Goal: Task Accomplishment & Management: Complete application form

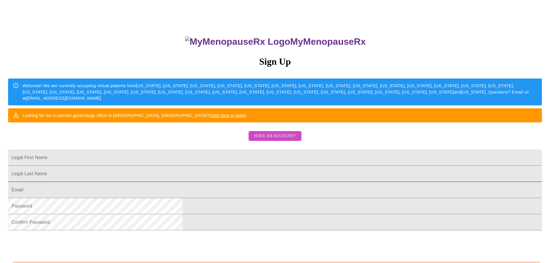
scroll to position [29, 0]
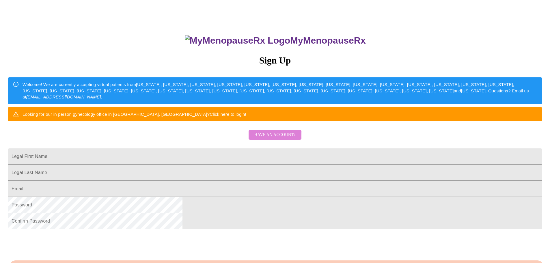
click at [269, 139] on span "Have an account?" at bounding box center [274, 134] width 41 height 7
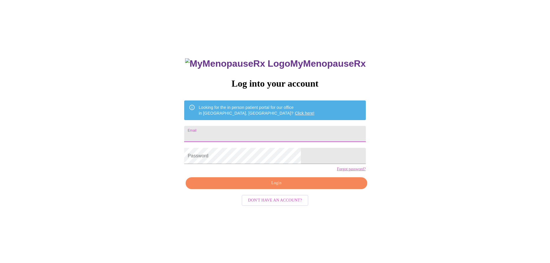
click at [263, 130] on input "Email" at bounding box center [274, 134] width 181 height 16
type input "[EMAIL_ADDRESS][DOMAIN_NAME]"
click at [264, 187] on span "Login" at bounding box center [276, 183] width 168 height 7
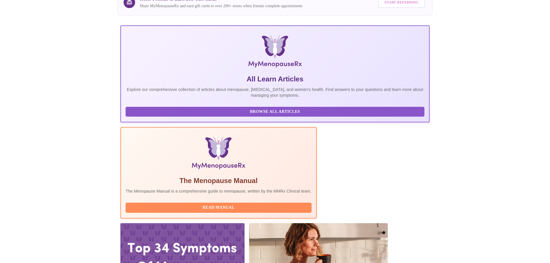
scroll to position [87, 0]
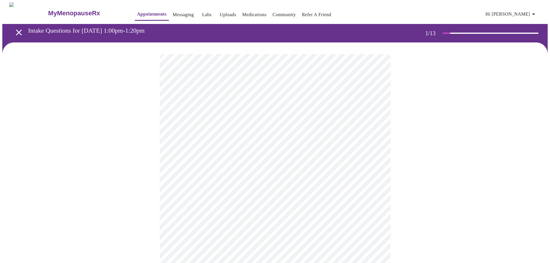
click at [244, 127] on body "MyMenopauseRx Appointments Messaging Labs Uploads Medications Community Refer a…" at bounding box center [275, 266] width 546 height 528
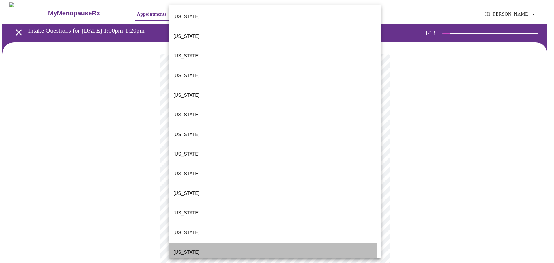
click at [192, 243] on li "[US_STATE]" at bounding box center [275, 253] width 213 height 20
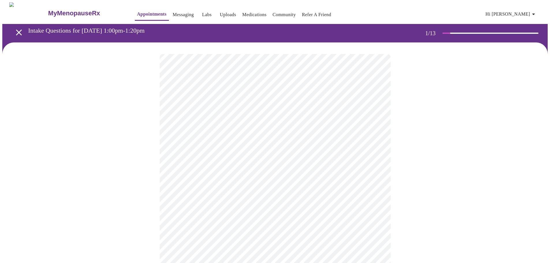
click at [211, 168] on body "MyMenopauseRx Appointments Messaging Labs Uploads Medications Community Refer a…" at bounding box center [275, 264] width 546 height 524
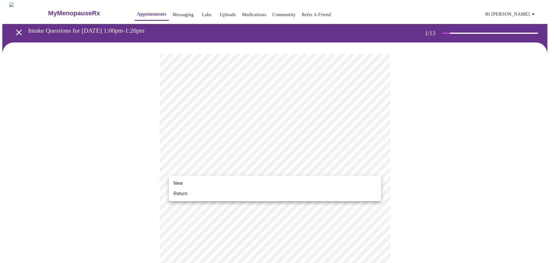
click at [206, 195] on li "Return" at bounding box center [275, 194] width 213 height 10
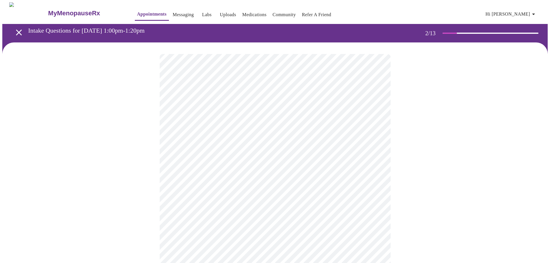
click at [286, 116] on body "MyMenopauseRx Appointments Messaging Labs Uploads Medications Community Refer a…" at bounding box center [275, 175] width 546 height 347
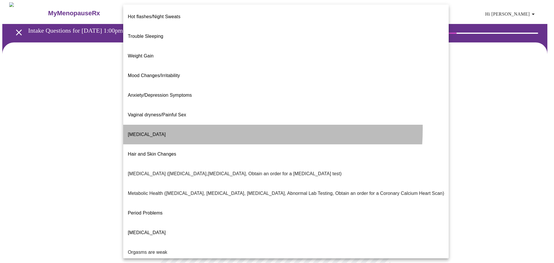
click at [176, 125] on li "[MEDICAL_DATA]" at bounding box center [286, 135] width 326 height 20
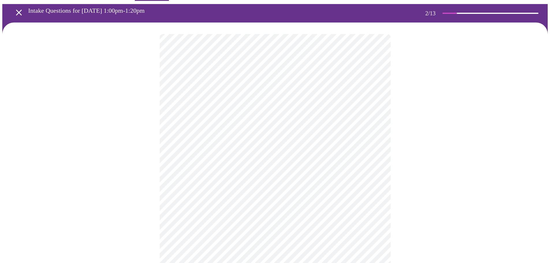
scroll to position [29, 0]
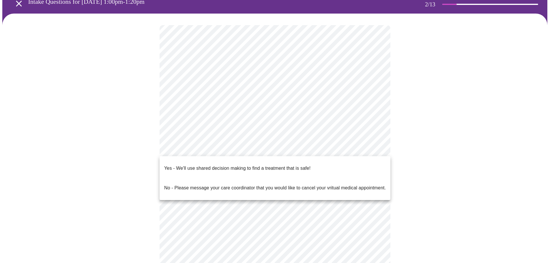
click at [294, 150] on body "MyMenopauseRx Appointments Messaging Labs Uploads Medications Community Refer a…" at bounding box center [277, 145] width 550 height 344
click at [291, 165] on p "Yes - We'll use shared decision making to find a treatment that is safe!" at bounding box center [237, 168] width 146 height 7
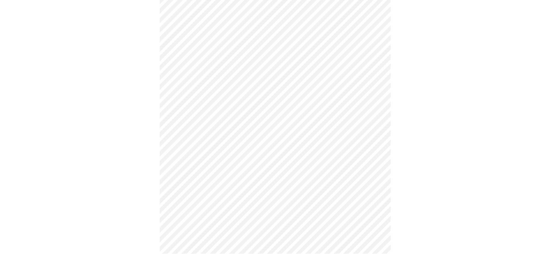
scroll to position [0, 0]
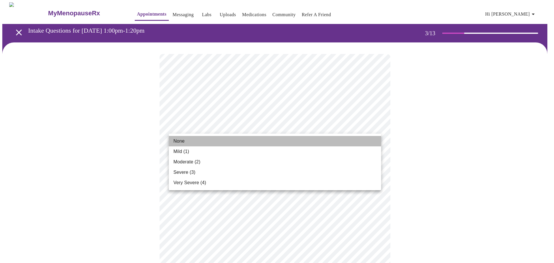
click at [281, 140] on li "None" at bounding box center [275, 141] width 213 height 10
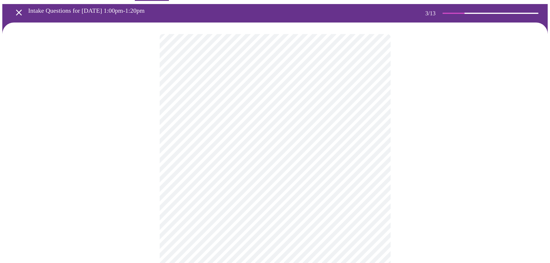
scroll to position [29, 0]
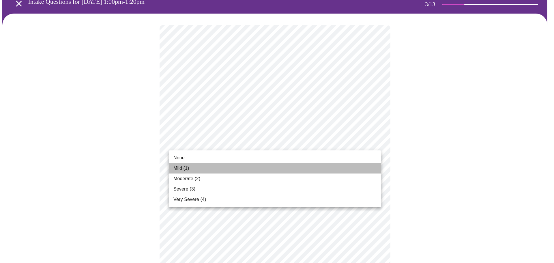
click at [278, 166] on li "Mild (1)" at bounding box center [275, 168] width 213 height 10
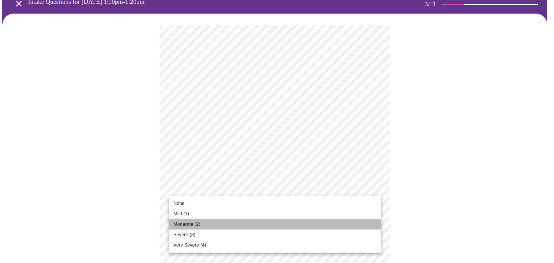
click at [271, 224] on li "Moderate (2)" at bounding box center [275, 224] width 213 height 10
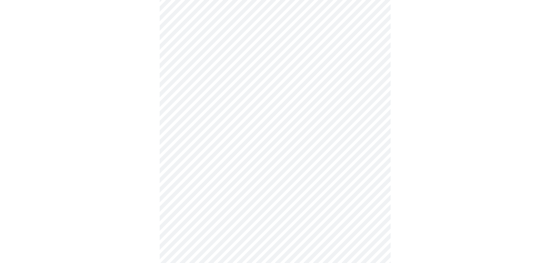
scroll to position [87, 0]
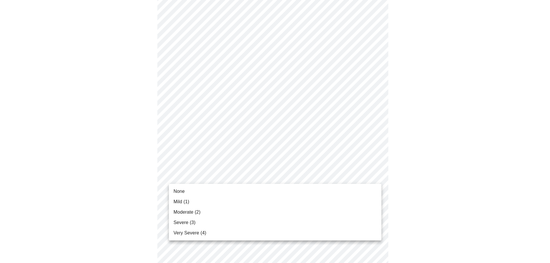
click at [238, 216] on li "Moderate (2)" at bounding box center [275, 212] width 213 height 10
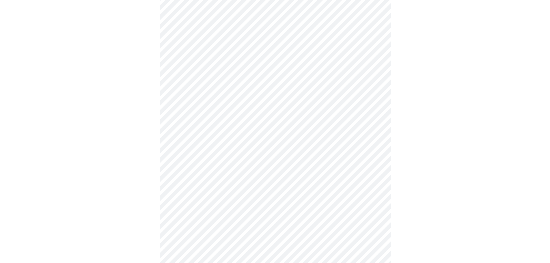
click at [340, 154] on body "MyMenopauseRx Appointments Messaging Labs Uploads Medications Community Refer a…" at bounding box center [275, 226] width 546 height 736
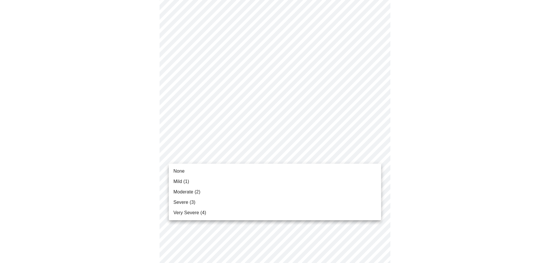
click at [307, 179] on li "Mild (1)" at bounding box center [275, 181] width 213 height 10
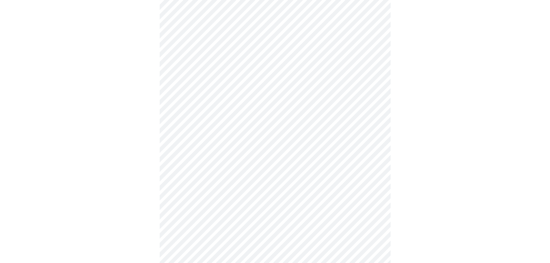
scroll to position [173, 0]
click at [325, 163] on body "MyMenopauseRx Appointments Messaging Labs Uploads Medications Community Refer a…" at bounding box center [275, 193] width 546 height 728
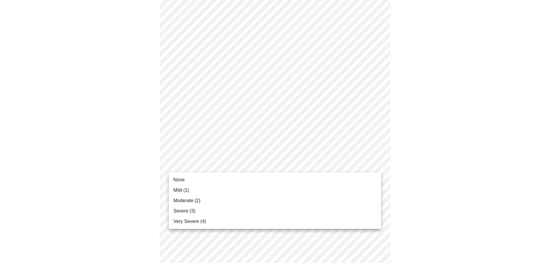
click at [317, 189] on li "Mild (1)" at bounding box center [275, 190] width 213 height 10
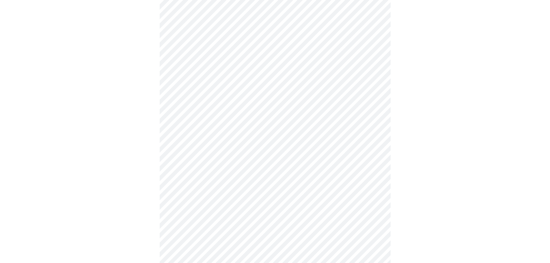
scroll to position [231, 0]
click at [344, 152] on body "MyMenopauseRx Appointments Messaging Labs Uploads Medications Community Refer a…" at bounding box center [275, 131] width 546 height 720
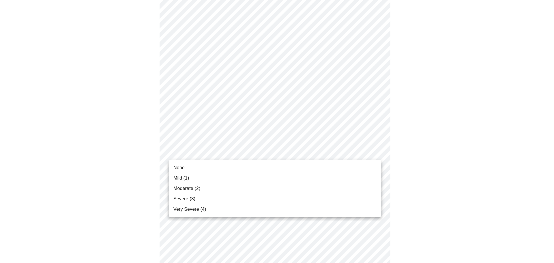
click at [320, 191] on li "Moderate (2)" at bounding box center [275, 188] width 213 height 10
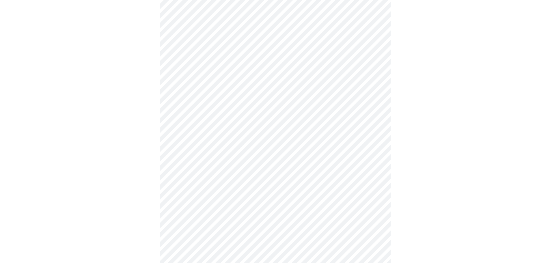
click at [472, 172] on div at bounding box center [275, 146] width 546 height 671
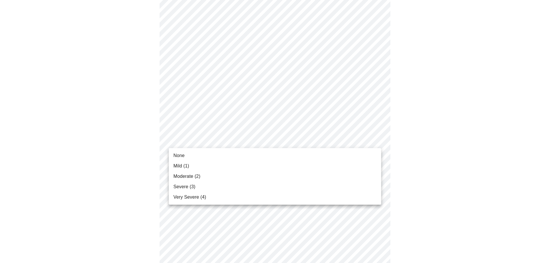
click at [323, 136] on body "MyMenopauseRx Appointments Messaging Labs Uploads Medications Community Refer a…" at bounding box center [277, 70] width 550 height 712
click at [309, 189] on li "Severe (3)" at bounding box center [275, 187] width 213 height 10
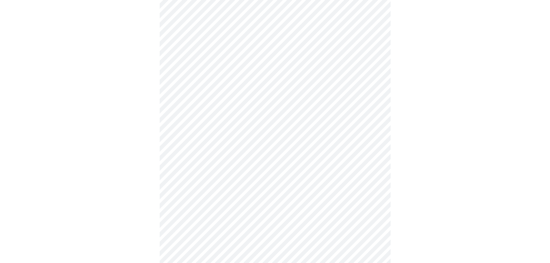
click at [456, 161] on div at bounding box center [275, 85] width 546 height 663
click at [348, 156] on body "MyMenopauseRx Appointments Messaging Labs Uploads Medications Community Refer a…" at bounding box center [275, 36] width 546 height 703
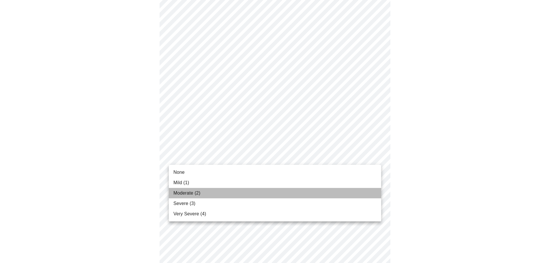
click at [336, 191] on li "Moderate (2)" at bounding box center [275, 193] width 213 height 10
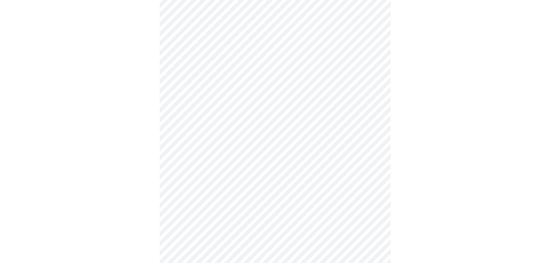
scroll to position [375, 0]
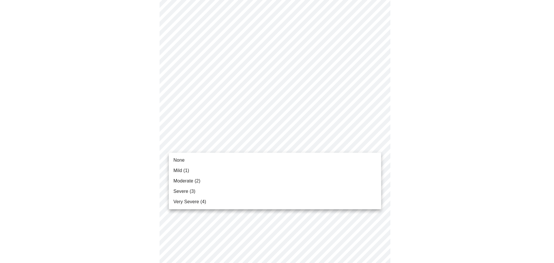
click at [311, 203] on li "Very Severe (4)" at bounding box center [275, 202] width 213 height 10
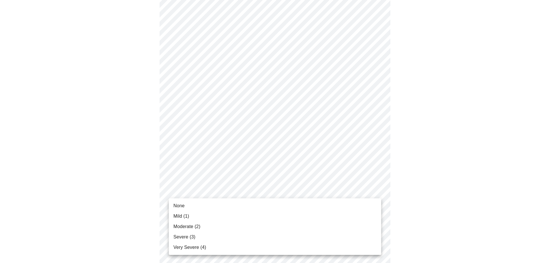
click at [343, 224] on li "Moderate (2)" at bounding box center [275, 226] width 213 height 10
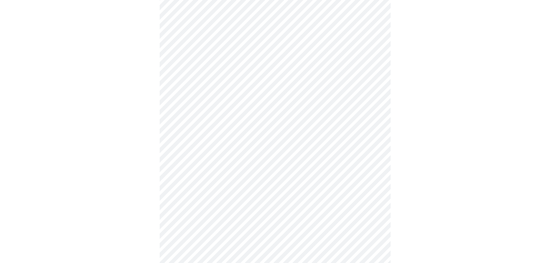
scroll to position [173, 0]
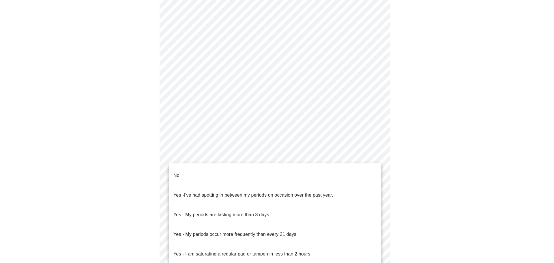
click at [286, 156] on body "MyMenopauseRx Appointments Messaging Labs Uploads Medications Community Refer a…" at bounding box center [277, 102] width 550 height 547
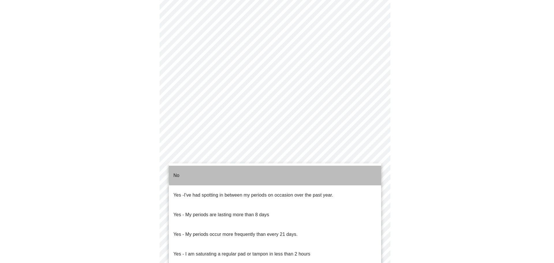
click at [279, 172] on li "No" at bounding box center [275, 176] width 213 height 20
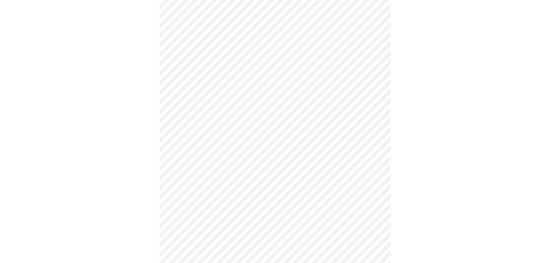
scroll to position [202, 0]
click at [273, 167] on body "MyMenopauseRx Appointments Messaging Labs Uploads Medications Community Refer a…" at bounding box center [275, 71] width 546 height 543
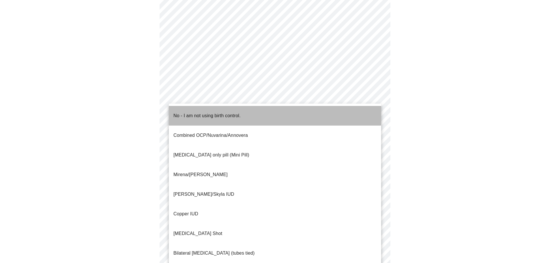
click at [270, 108] on li "No - I am not using birth control." at bounding box center [275, 116] width 213 height 20
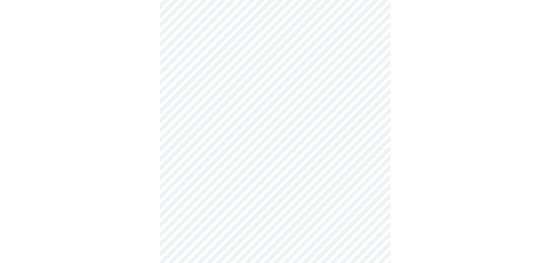
scroll to position [231, 0]
click at [296, 178] on body "MyMenopauseRx Appointments Messaging Labs Uploads Medications Community Refer a…" at bounding box center [277, 41] width 550 height 540
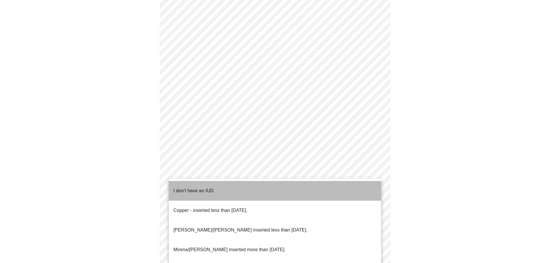
click at [291, 187] on li "I don't have an IUD." at bounding box center [275, 191] width 213 height 20
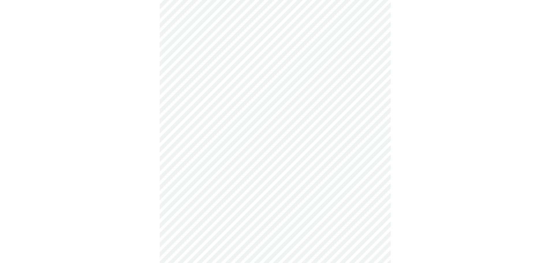
scroll to position [260, 0]
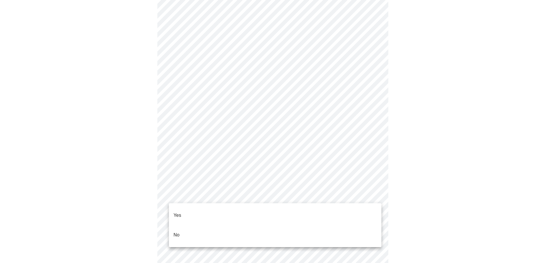
click at [273, 198] on body "MyMenopauseRx Appointments Messaging Labs Uploads Medications Community Refer a…" at bounding box center [275, 10] width 546 height 536
click at [271, 208] on li "Yes" at bounding box center [275, 216] width 213 height 20
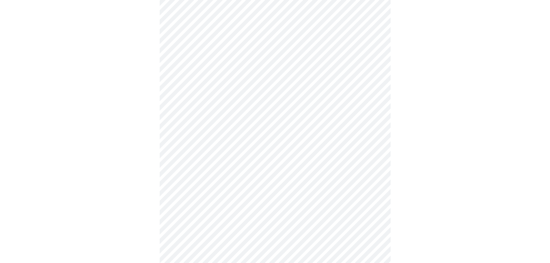
scroll to position [1531, 0]
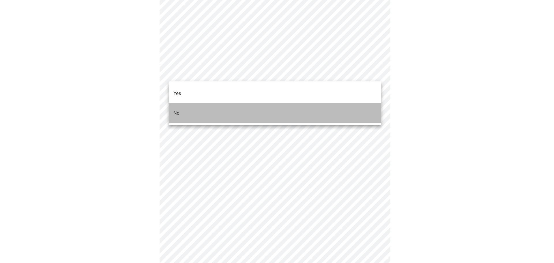
click at [228, 104] on li "No" at bounding box center [275, 113] width 213 height 20
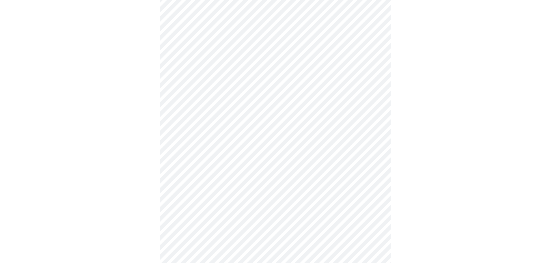
scroll to position [193, 0]
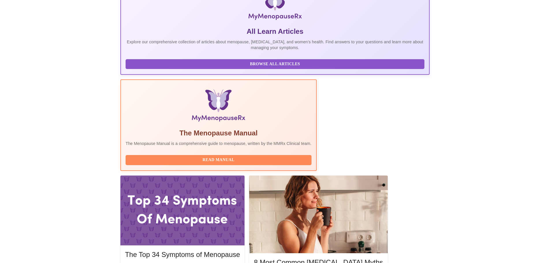
scroll to position [116, 0]
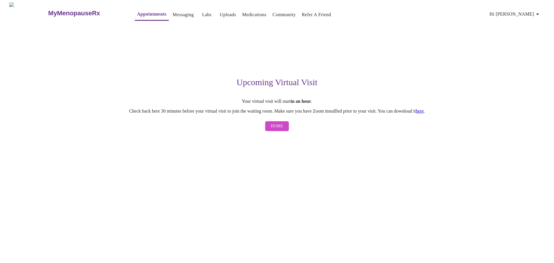
click at [273, 128] on span "Home" at bounding box center [277, 126] width 12 height 7
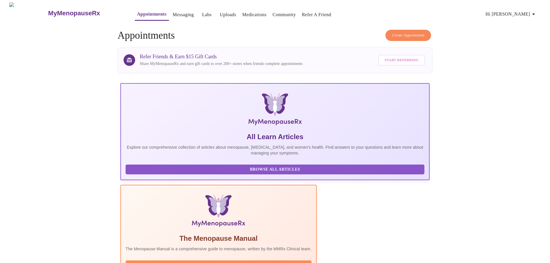
click at [519, 11] on span "Hi [PERSON_NAME]" at bounding box center [511, 14] width 51 height 8
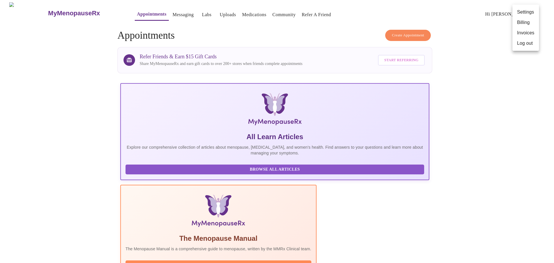
click at [521, 45] on li "Log out" at bounding box center [526, 43] width 27 height 10
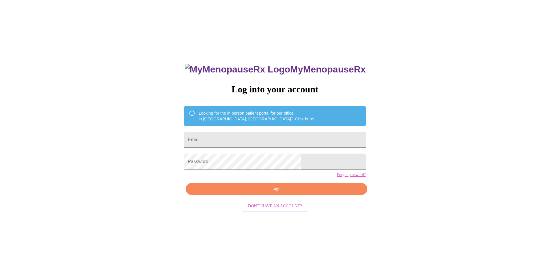
click at [239, 137] on input "Email" at bounding box center [274, 140] width 181 height 16
type input "[EMAIL_ADDRESS][DOMAIN_NAME]"
click at [278, 193] on span "Login" at bounding box center [276, 188] width 168 height 7
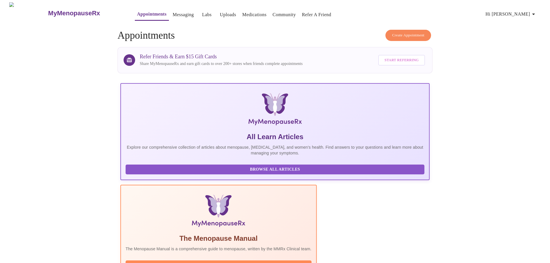
click at [535, 14] on icon "button" at bounding box center [533, 14] width 3 height 1
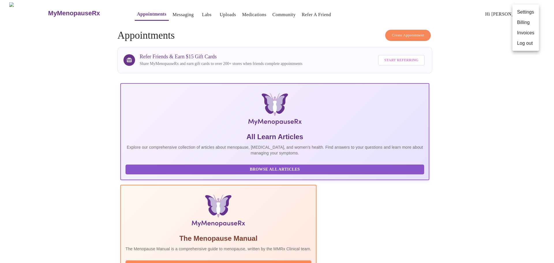
click at [522, 42] on li "Log out" at bounding box center [526, 43] width 27 height 10
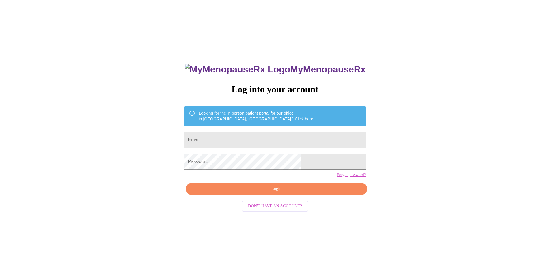
click at [237, 139] on input "Email" at bounding box center [274, 140] width 181 height 16
type input "[EMAIL_ADDRESS][DOMAIN_NAME]"
